Goal: Task Accomplishment & Management: Manage account settings

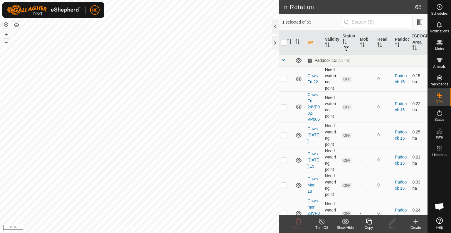
click at [283, 81] on td at bounding box center [286, 78] width 14 height 25
checkbox input "true"
click at [283, 109] on p-checkbox at bounding box center [284, 106] width 6 height 5
checkbox input "true"
click at [282, 137] on p-checkbox at bounding box center [284, 134] width 6 height 5
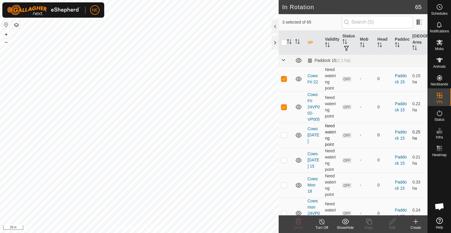
checkbox input "true"
click at [285, 162] on p-checkbox at bounding box center [284, 159] width 6 height 5
checkbox input "true"
click at [285, 187] on p-checkbox at bounding box center [284, 184] width 6 height 5
checkbox input "true"
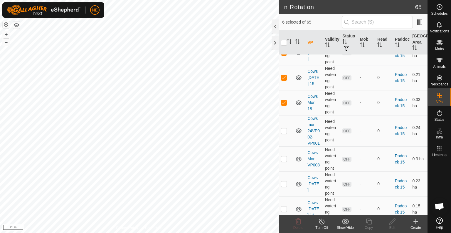
scroll to position [98, 0]
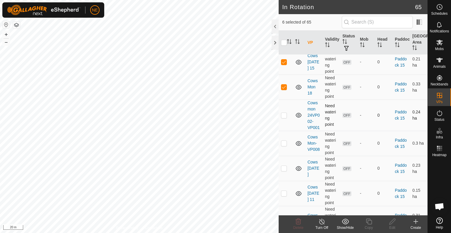
click at [282, 117] on p-checkbox at bounding box center [284, 115] width 6 height 5
checkbox input "true"
click at [286, 145] on p-checkbox at bounding box center [284, 143] width 6 height 5
checkbox input "true"
click at [285, 170] on p-checkbox at bounding box center [284, 167] width 6 height 5
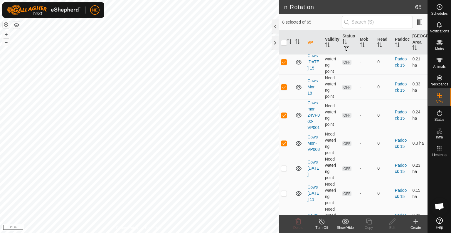
checkbox input "true"
click at [285, 205] on td at bounding box center [286, 192] width 14 height 25
checkbox input "true"
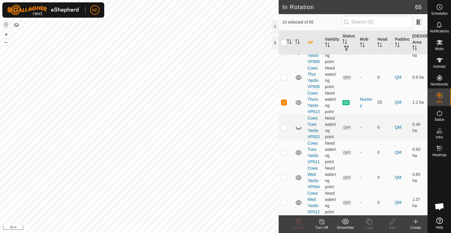
scroll to position [1855, 0]
click at [284, 100] on p-checkbox at bounding box center [284, 102] width 6 height 5
checkbox input "false"
click at [300, 226] on span "Delete" at bounding box center [299, 227] width 10 height 4
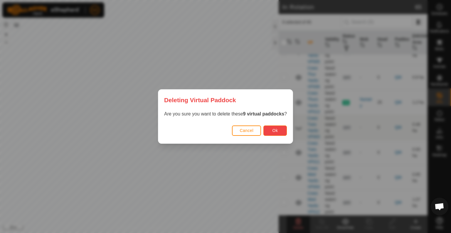
click at [270, 134] on button "Ok" at bounding box center [276, 130] width 24 height 10
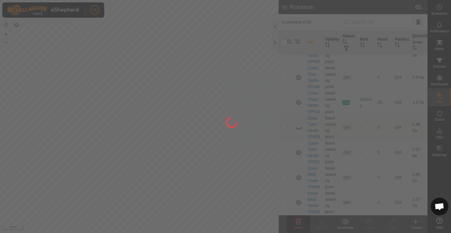
checkbox input "false"
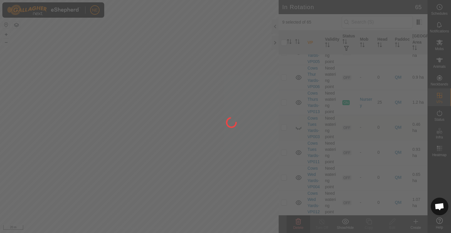
checkbox input "false"
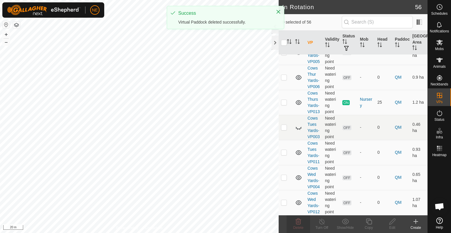
scroll to position [1609, 0]
click at [7, 42] on button "–" at bounding box center [6, 42] width 7 height 7
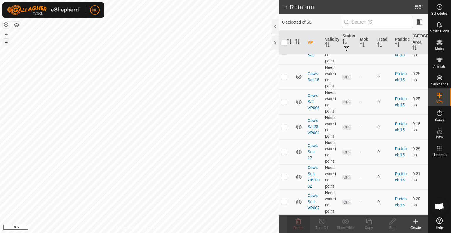
scroll to position [0, 0]
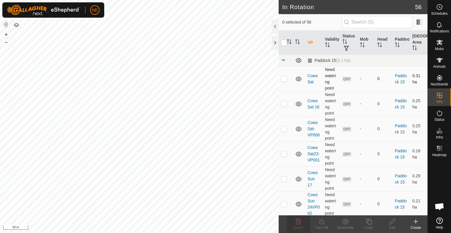
click at [285, 77] on p-checkbox at bounding box center [284, 78] width 6 height 5
checkbox input "true"
click at [285, 106] on td at bounding box center [286, 103] width 14 height 25
checkbox input "true"
click at [284, 127] on p-checkbox at bounding box center [284, 128] width 6 height 5
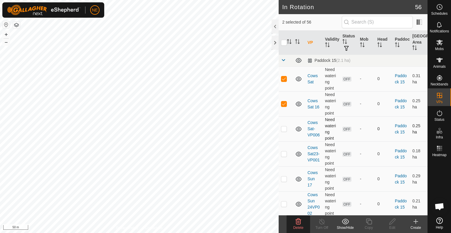
checkbox input "true"
click at [284, 153] on p-checkbox at bounding box center [284, 153] width 6 height 5
checkbox input "true"
click at [285, 176] on p-checkbox at bounding box center [284, 178] width 6 height 5
checkbox input "true"
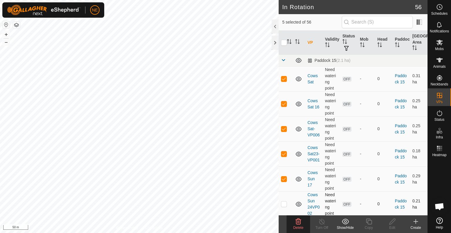
click at [285, 200] on td at bounding box center [286, 203] width 14 height 25
checkbox input "true"
click at [299, 225] on span "Delete" at bounding box center [299, 227] width 10 height 4
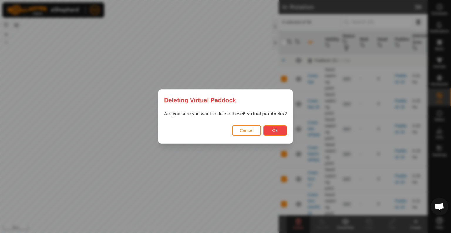
click at [280, 133] on button "Ok" at bounding box center [276, 130] width 24 height 10
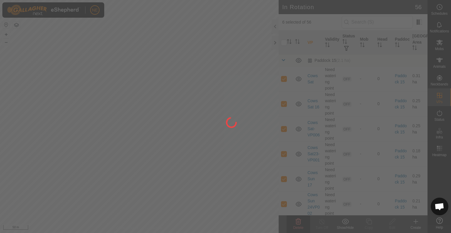
checkbox input "false"
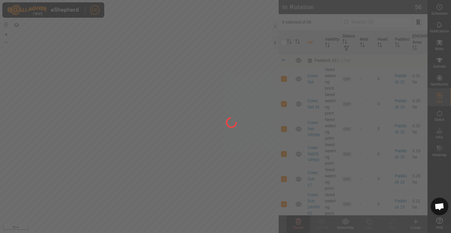
checkbox input "false"
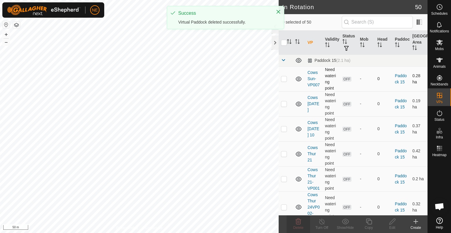
click at [284, 81] on td at bounding box center [286, 78] width 14 height 25
checkbox input "true"
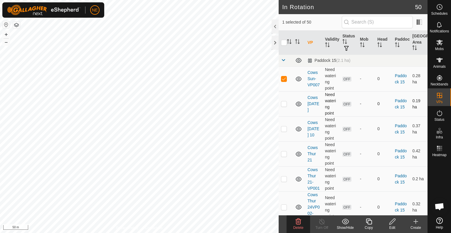
click at [284, 105] on p-checkbox at bounding box center [284, 103] width 6 height 5
checkbox input "true"
click at [284, 127] on p-checkbox at bounding box center [284, 128] width 6 height 5
checkbox input "true"
click at [286, 155] on p-checkbox at bounding box center [284, 153] width 6 height 5
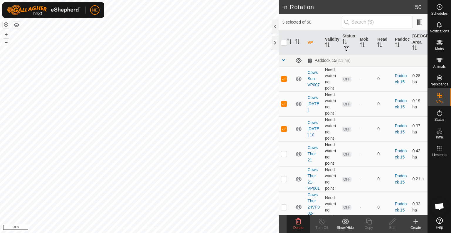
checkbox input "true"
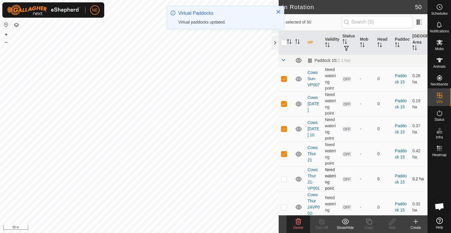
click at [285, 181] on p-checkbox at bounding box center [284, 178] width 6 height 5
checkbox input "true"
click at [298, 226] on span "Delete" at bounding box center [299, 227] width 10 height 4
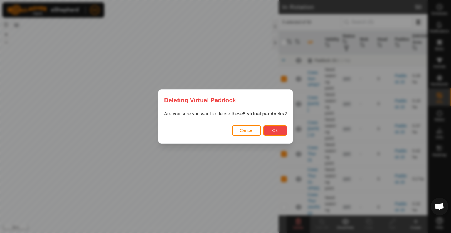
click at [281, 133] on button "Ok" at bounding box center [276, 130] width 24 height 10
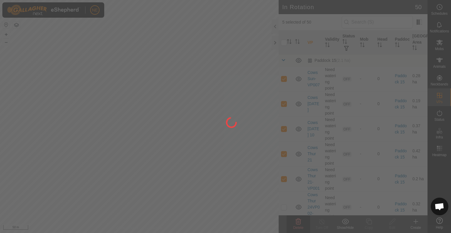
checkbox input "false"
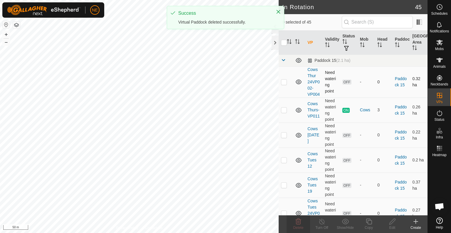
click at [286, 84] on p-checkbox at bounding box center [284, 81] width 6 height 5
checkbox input "true"
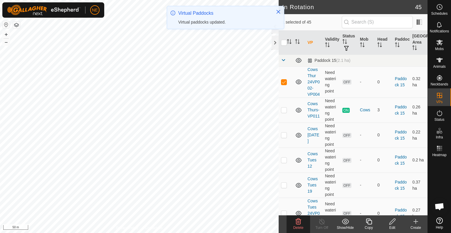
click at [283, 137] on p-checkbox at bounding box center [284, 134] width 6 height 5
checkbox input "true"
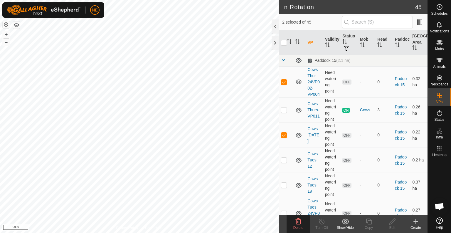
click at [284, 162] on p-checkbox at bounding box center [284, 159] width 6 height 5
checkbox input "true"
click at [284, 187] on p-checkbox at bounding box center [284, 184] width 6 height 5
checkbox input "true"
click at [300, 223] on icon at bounding box center [298, 221] width 7 height 7
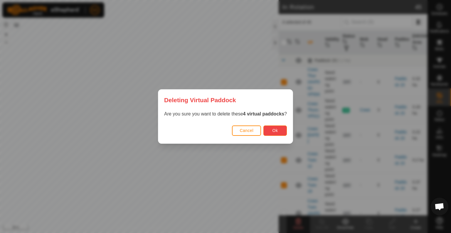
click at [280, 130] on button "Ok" at bounding box center [276, 130] width 24 height 10
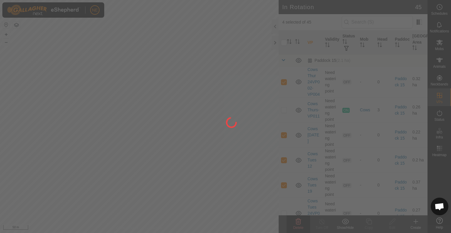
checkbox input "false"
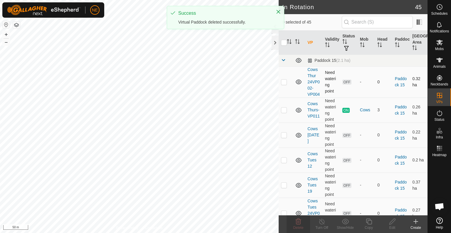
click at [283, 84] on p-checkbox at bounding box center [284, 81] width 6 height 5
checkbox input "true"
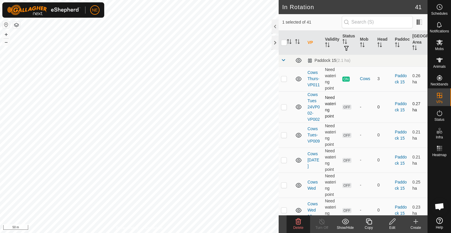
click at [285, 109] on p-checkbox at bounding box center [284, 106] width 6 height 5
checkbox input "true"
click at [285, 137] on p-checkbox at bounding box center [284, 134] width 6 height 5
checkbox input "true"
click at [284, 162] on p-checkbox at bounding box center [284, 159] width 6 height 5
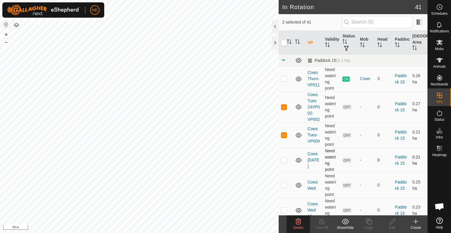
checkbox input "true"
click at [285, 187] on p-checkbox at bounding box center [284, 184] width 6 height 5
checkbox input "true"
click at [298, 220] on icon at bounding box center [299, 221] width 6 height 6
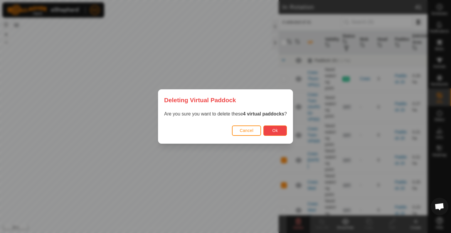
click at [278, 133] on button "Ok" at bounding box center [276, 130] width 24 height 10
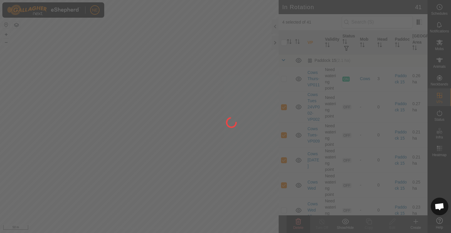
checkbox input "false"
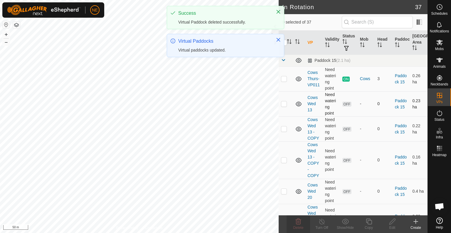
click at [283, 100] on td at bounding box center [286, 103] width 14 height 25
checkbox input "true"
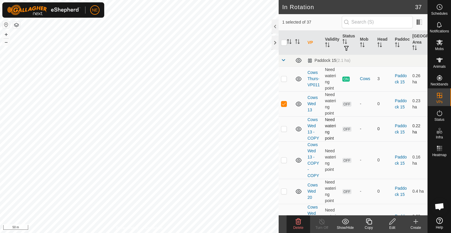
click at [283, 128] on p-checkbox at bounding box center [284, 128] width 6 height 5
checkbox input "true"
click at [285, 159] on p-checkbox at bounding box center [284, 159] width 6 height 5
checkbox input "true"
click at [284, 189] on p-checkbox at bounding box center [284, 190] width 6 height 5
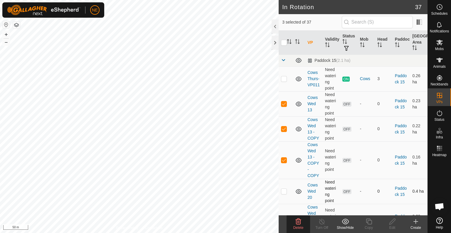
checkbox input "true"
click at [299, 225] on div "Delete" at bounding box center [299, 227] width 24 height 5
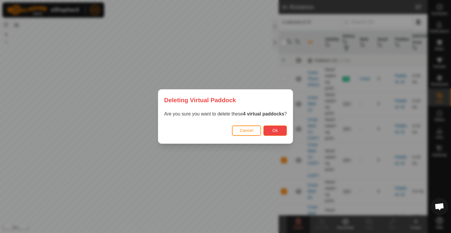
click at [282, 132] on button "Ok" at bounding box center [276, 130] width 24 height 10
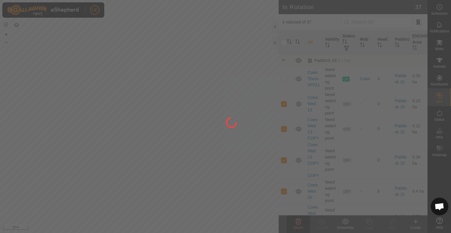
checkbox input "false"
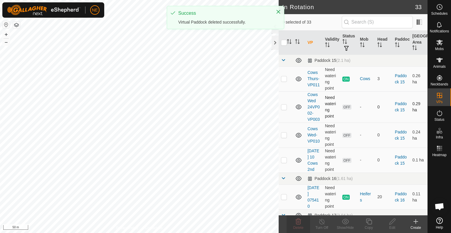
click at [284, 109] on p-checkbox at bounding box center [284, 106] width 6 height 5
checkbox input "true"
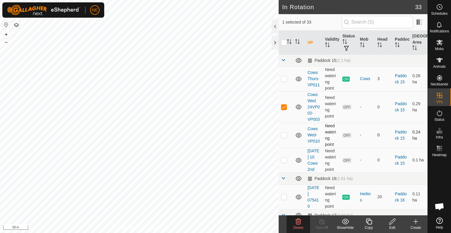
click at [285, 137] on p-checkbox at bounding box center [284, 134] width 6 height 5
checkbox input "true"
click at [283, 162] on p-checkbox at bounding box center [284, 159] width 6 height 5
checkbox input "true"
click at [301, 223] on icon at bounding box center [299, 221] width 6 height 6
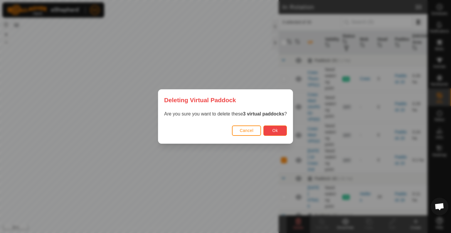
click at [274, 130] on span "Ok" at bounding box center [276, 130] width 6 height 5
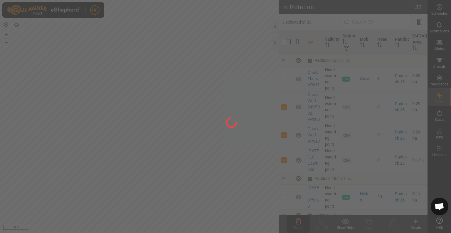
checkbox input "false"
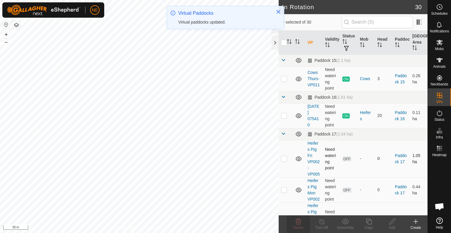
click at [285, 160] on p-checkbox at bounding box center [284, 158] width 6 height 5
checkbox input "true"
click at [285, 192] on p-checkbox at bounding box center [284, 189] width 6 height 5
checkbox input "true"
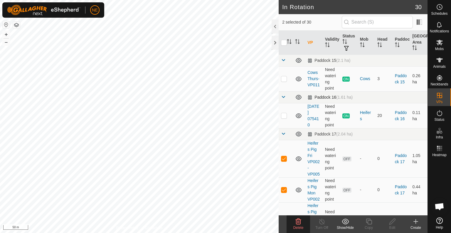
click at [284, 96] on span at bounding box center [283, 96] width 5 height 5
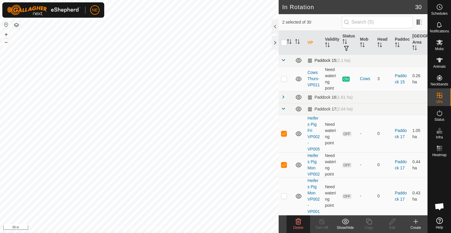
click at [285, 59] on span at bounding box center [283, 60] width 5 height 5
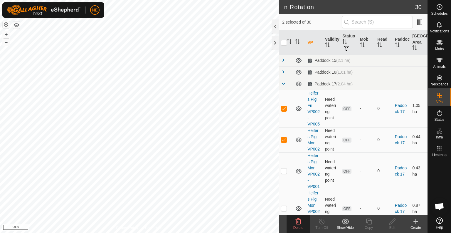
click at [284, 173] on p-checkbox at bounding box center [284, 170] width 6 height 5
checkbox input "true"
click at [299, 221] on icon at bounding box center [299, 221] width 6 height 6
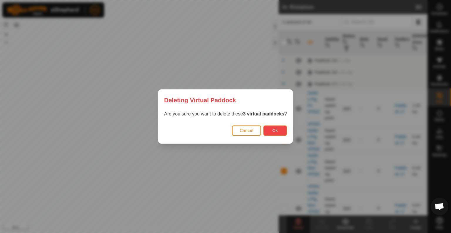
click at [275, 133] on button "Ok" at bounding box center [276, 130] width 24 height 10
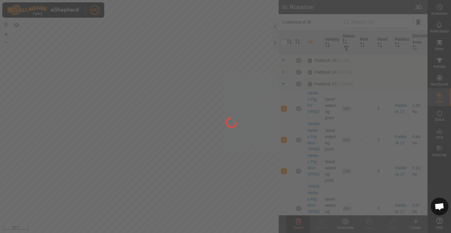
checkbox input "false"
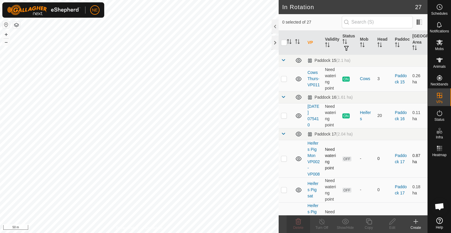
click at [286, 160] on p-checkbox at bounding box center [284, 158] width 6 height 5
checkbox input "true"
click at [285, 192] on p-checkbox at bounding box center [284, 189] width 6 height 5
checkbox input "true"
click at [300, 224] on icon at bounding box center [298, 221] width 7 height 7
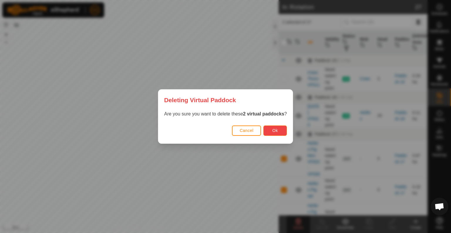
click at [274, 132] on span "Ok" at bounding box center [276, 130] width 6 height 5
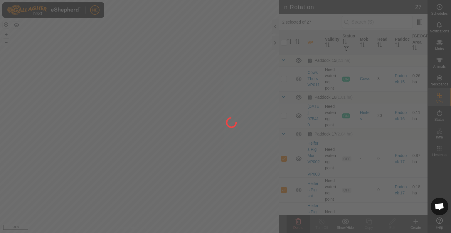
checkbox input "false"
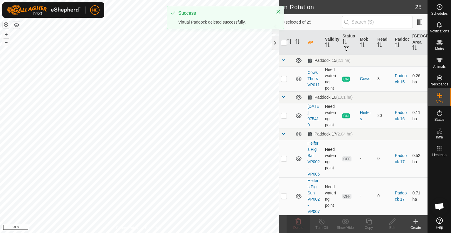
click at [285, 160] on p-checkbox at bounding box center [284, 158] width 6 height 5
checkbox input "true"
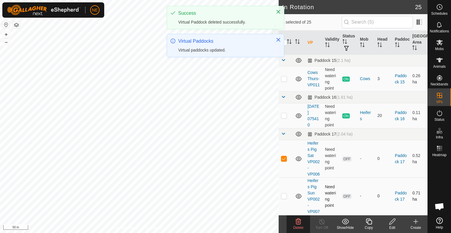
click at [285, 198] on p-checkbox at bounding box center [284, 195] width 6 height 5
checkbox input "true"
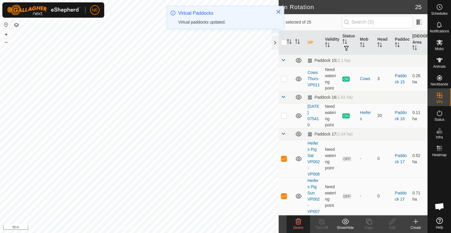
click at [297, 226] on span "Delete" at bounding box center [299, 227] width 10 height 4
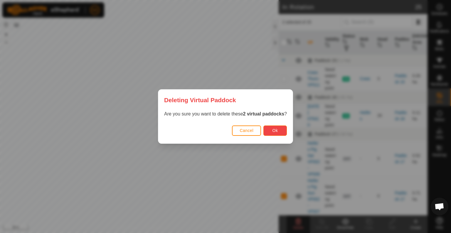
click at [273, 135] on button "Ok" at bounding box center [276, 130] width 24 height 10
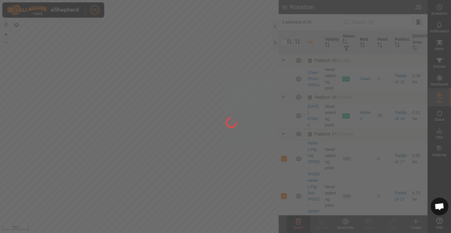
checkbox input "false"
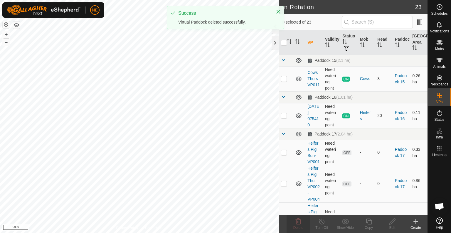
click at [283, 154] on p-checkbox at bounding box center [284, 152] width 6 height 5
checkbox input "true"
click at [283, 185] on p-checkbox at bounding box center [284, 183] width 6 height 5
checkbox input "true"
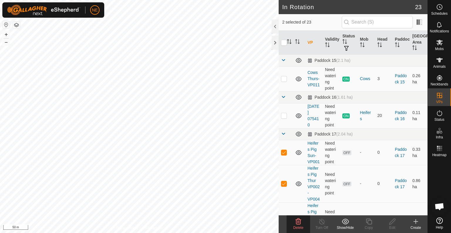
click at [298, 221] on icon at bounding box center [298, 221] width 7 height 7
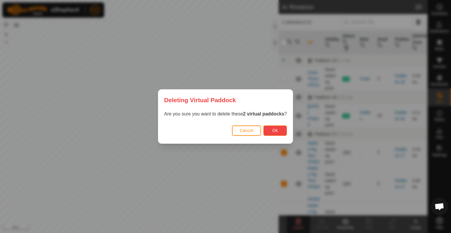
click at [277, 128] on span "Ok" at bounding box center [276, 130] width 6 height 5
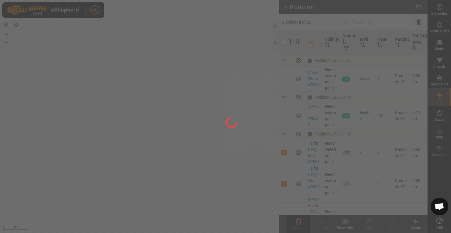
checkbox input "false"
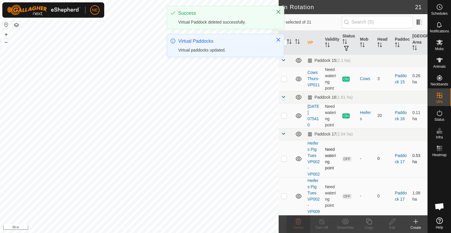
click at [285, 160] on p-checkbox at bounding box center [284, 158] width 6 height 5
checkbox input "true"
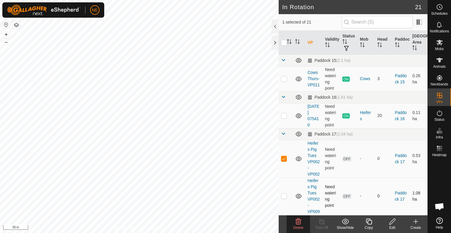
click at [283, 198] on p-checkbox at bounding box center [284, 195] width 6 height 5
checkbox input "true"
click at [299, 226] on span "Delete" at bounding box center [299, 227] width 10 height 4
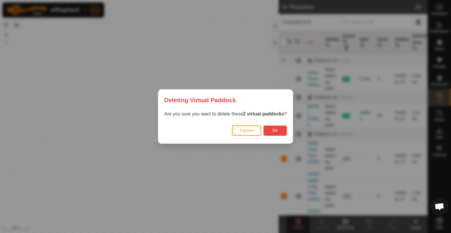
click at [277, 130] on span "Ok" at bounding box center [276, 130] width 6 height 5
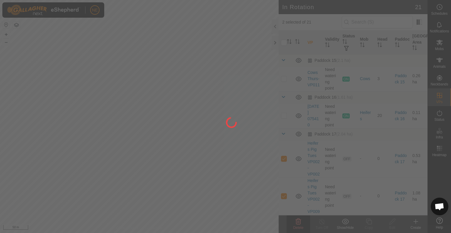
checkbox input "false"
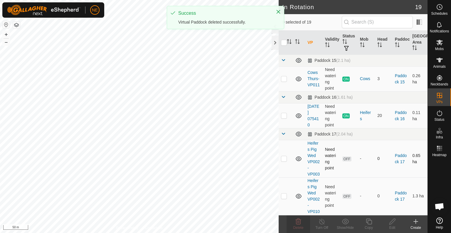
click at [285, 160] on p-checkbox at bounding box center [284, 158] width 6 height 5
checkbox input "true"
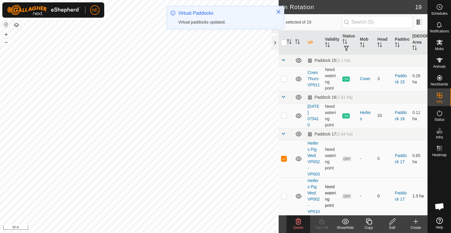
click at [282, 198] on p-checkbox at bounding box center [284, 195] width 6 height 5
checkbox input "true"
click at [300, 226] on span "Delete" at bounding box center [299, 227] width 10 height 4
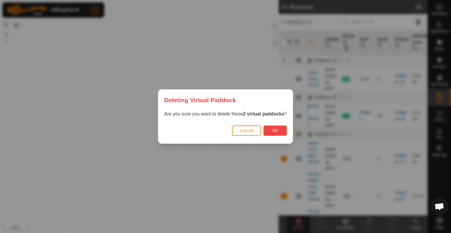
click at [272, 134] on button "Ok" at bounding box center [276, 130] width 24 height 10
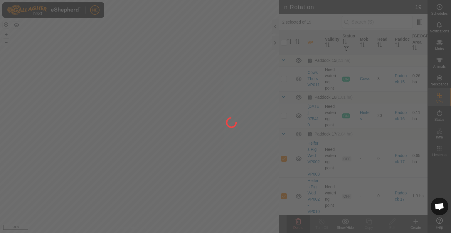
checkbox input "false"
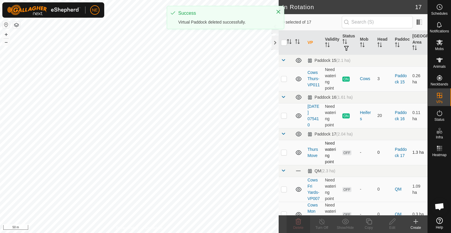
click at [285, 153] on p-checkbox at bounding box center [284, 152] width 6 height 5
checkbox input "true"
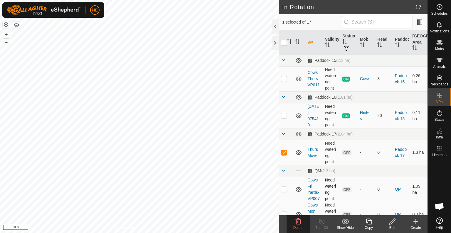
click at [286, 190] on p-checkbox at bounding box center [284, 188] width 6 height 5
checkbox input "true"
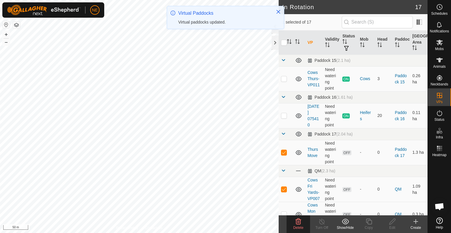
click at [300, 222] on icon at bounding box center [298, 221] width 7 height 7
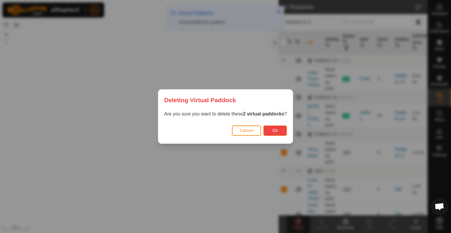
click at [269, 129] on button "Ok" at bounding box center [276, 130] width 24 height 10
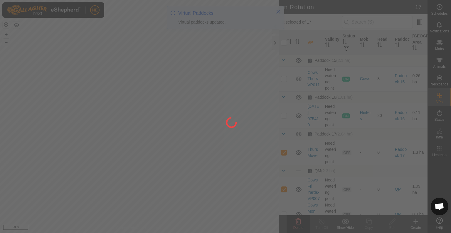
checkbox input "false"
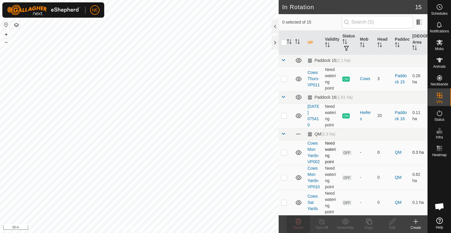
click at [284, 154] on p-checkbox at bounding box center [284, 152] width 6 height 5
checkbox input "true"
click at [285, 179] on p-checkbox at bounding box center [284, 177] width 6 height 5
checkbox input "true"
click at [285, 204] on p-checkbox at bounding box center [284, 202] width 6 height 5
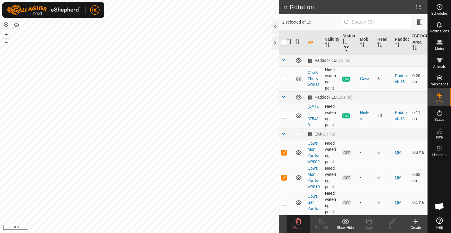
checkbox input "true"
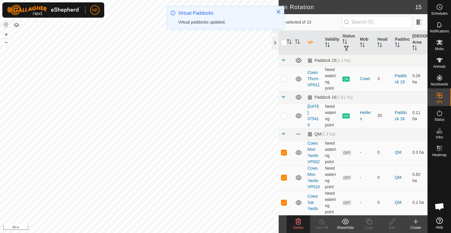
click at [301, 226] on span "Delete" at bounding box center [299, 227] width 10 height 4
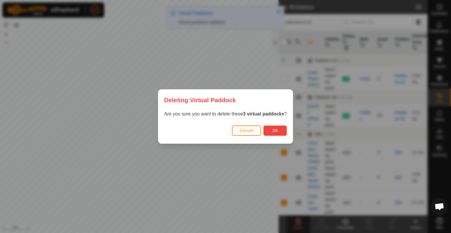
click at [272, 129] on button "Ok" at bounding box center [276, 130] width 24 height 10
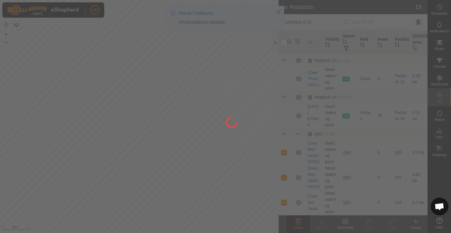
checkbox input "false"
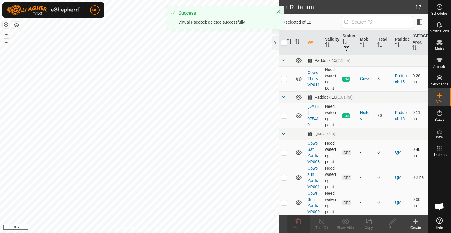
click at [285, 153] on p-checkbox at bounding box center [284, 152] width 6 height 5
checkbox input "true"
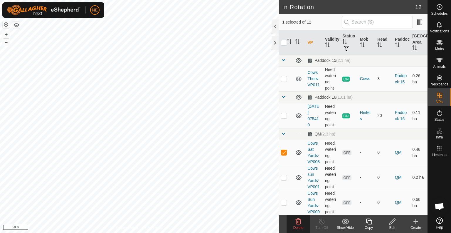
click at [283, 179] on p-checkbox at bounding box center [284, 177] width 6 height 5
checkbox input "true"
click at [300, 225] on div "Delete" at bounding box center [299, 227] width 24 height 5
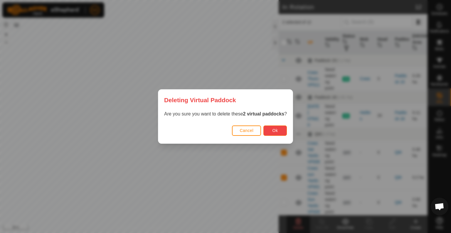
click at [281, 126] on button "Ok" at bounding box center [276, 130] width 24 height 10
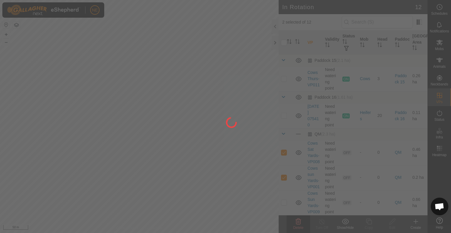
checkbox input "false"
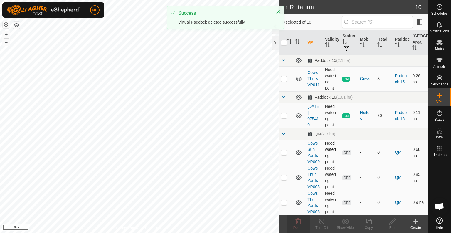
click at [286, 154] on p-checkbox at bounding box center [284, 152] width 6 height 5
checkbox input "true"
click at [285, 179] on p-checkbox at bounding box center [284, 177] width 6 height 5
checkbox input "true"
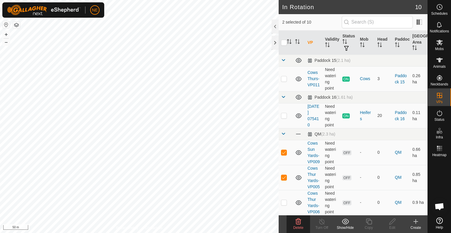
click at [297, 223] on icon at bounding box center [298, 221] width 7 height 7
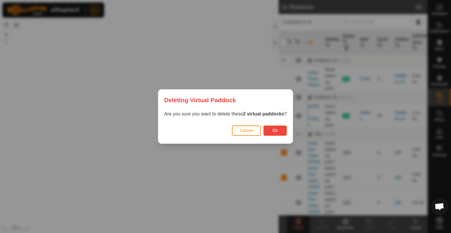
click at [275, 128] on span "Ok" at bounding box center [276, 130] width 6 height 5
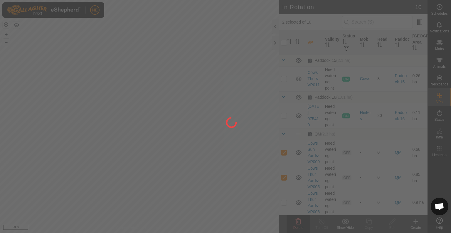
checkbox input "false"
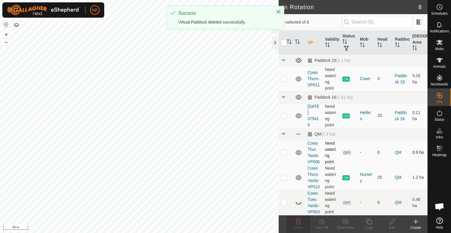
click at [285, 154] on p-checkbox at bounding box center [284, 152] width 6 height 5
checkbox input "true"
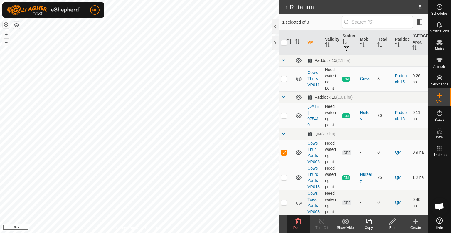
click at [302, 225] on div "Delete" at bounding box center [299, 227] width 24 height 5
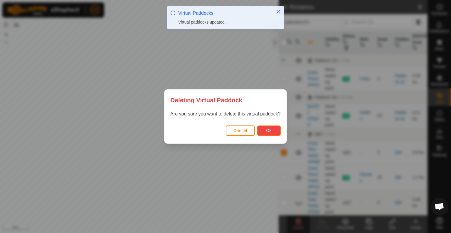
click at [273, 134] on button "Ok" at bounding box center [269, 130] width 24 height 10
checkbox input "false"
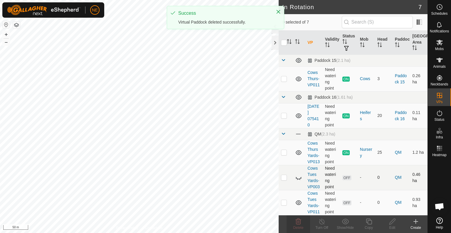
click at [284, 179] on p-checkbox at bounding box center [284, 177] width 6 height 5
checkbox input "true"
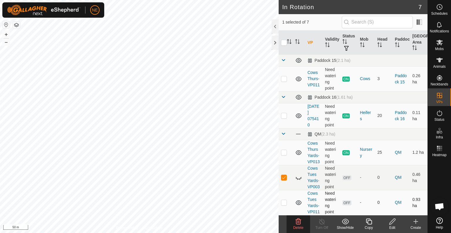
click at [284, 204] on p-checkbox at bounding box center [284, 202] width 6 height 5
checkbox input "true"
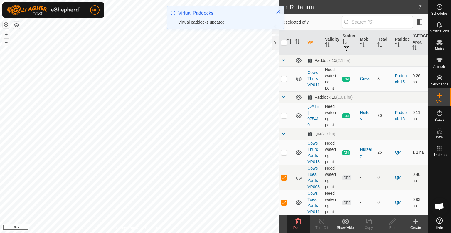
click at [300, 220] on icon at bounding box center [298, 221] width 7 height 7
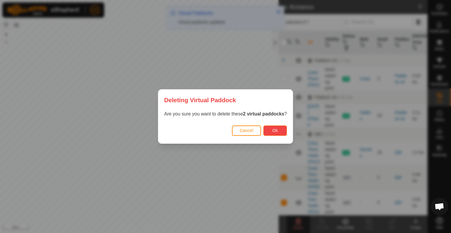
click at [278, 132] on span "Ok" at bounding box center [276, 130] width 6 height 5
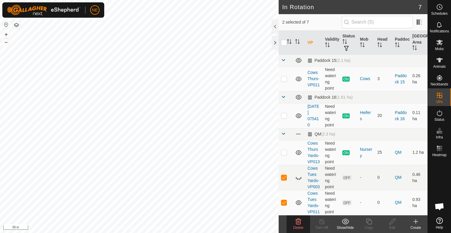
click at [299, 224] on icon at bounding box center [298, 221] width 7 height 7
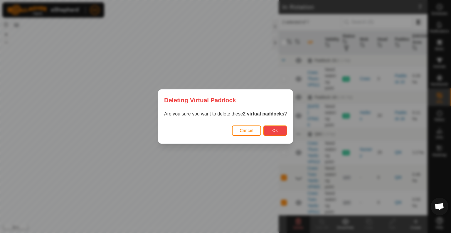
click at [276, 128] on span "Ok" at bounding box center [276, 130] width 6 height 5
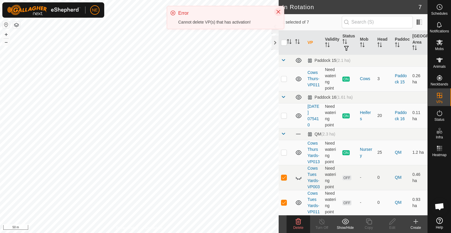
click at [277, 11] on icon "Close" at bounding box center [278, 11] width 5 height 5
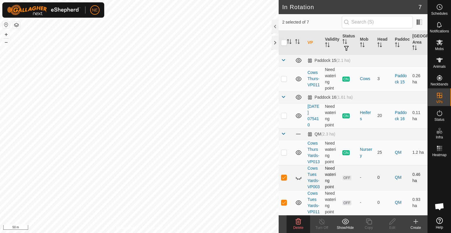
click at [300, 179] on icon at bounding box center [299, 178] width 6 height 2
click at [298, 222] on icon at bounding box center [299, 221] width 6 height 6
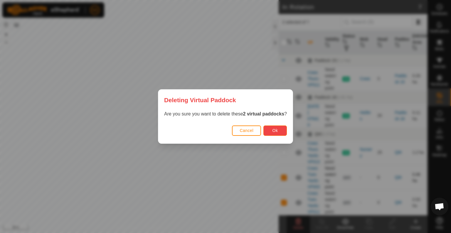
click at [283, 129] on button "Ok" at bounding box center [276, 130] width 24 height 10
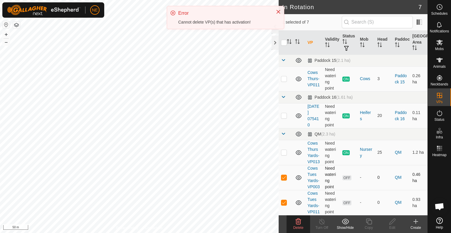
click at [286, 179] on p-checkbox at bounding box center [284, 177] width 6 height 5
checkbox input "false"
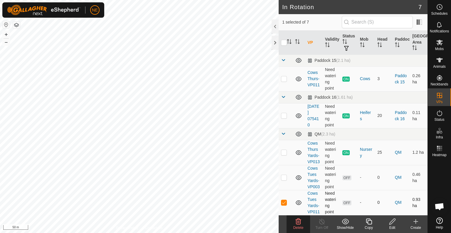
click at [285, 204] on p-checkbox at bounding box center [284, 202] width 6 height 5
checkbox input "false"
click at [283, 179] on p-checkbox at bounding box center [284, 177] width 6 height 5
checkbox input "true"
click at [297, 220] on icon at bounding box center [298, 221] width 7 height 7
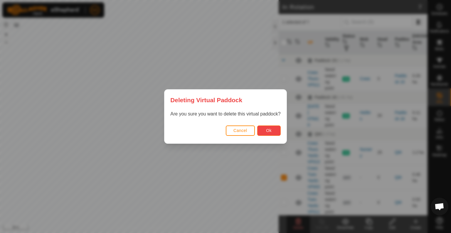
click at [262, 131] on button "Ok" at bounding box center [269, 130] width 24 height 10
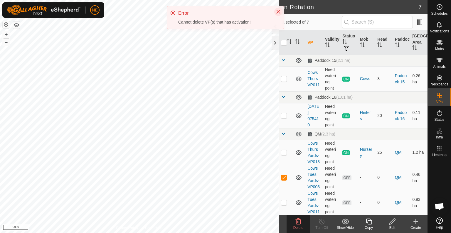
click at [278, 13] on icon "Close" at bounding box center [278, 11] width 5 height 5
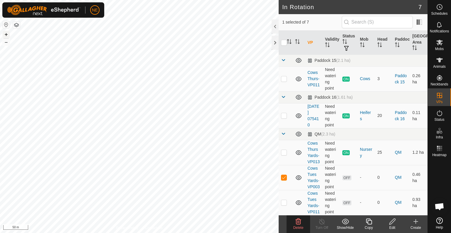
click at [6, 34] on button "+" at bounding box center [6, 34] width 7 height 7
click at [8, 32] on button "+" at bounding box center [6, 34] width 7 height 7
click at [6, 33] on button "+" at bounding box center [6, 34] width 7 height 7
checkbox input "true"
checkbox input "false"
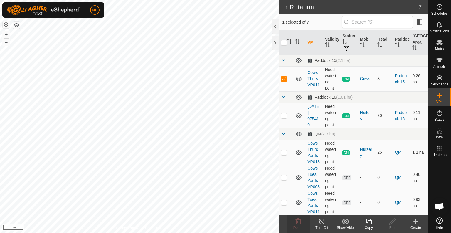
click at [373, 225] on div "Copy" at bounding box center [369, 227] width 24 height 5
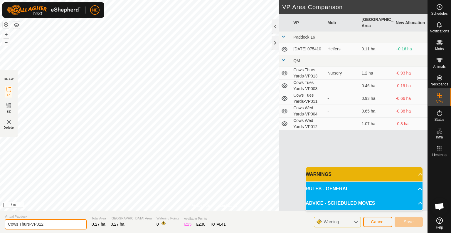
click at [29, 224] on input "Cows Thurs-VP012" at bounding box center [46, 224] width 82 height 10
click at [50, 220] on input "Cows Fri-VP012" at bounding box center [46, 224] width 82 height 10
type input "Cows Fri-VP012"
click at [354, 220] on icon at bounding box center [356, 222] width 5 height 8
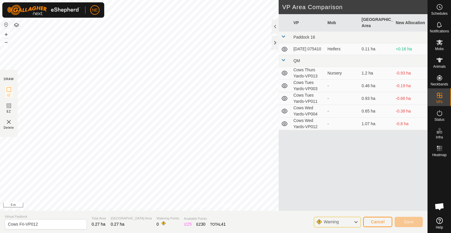
click at [354, 220] on icon at bounding box center [356, 222] width 5 height 8
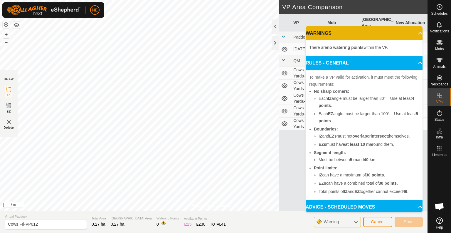
click at [415, 34] on p-accordion-header "WARNINGS" at bounding box center [364, 33] width 117 height 14
click at [412, 62] on p-accordion-header "RULES - GENERAL" at bounding box center [364, 63] width 117 height 14
click at [5, 44] on button "–" at bounding box center [6, 42] width 7 height 7
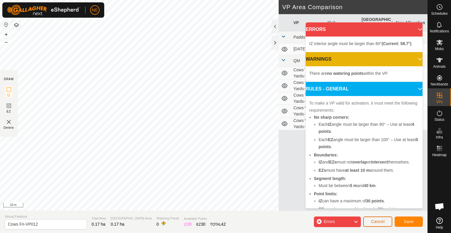
click at [382, 221] on span "Cancel" at bounding box center [378, 221] width 14 height 5
